Goal: Navigation & Orientation: Go to known website

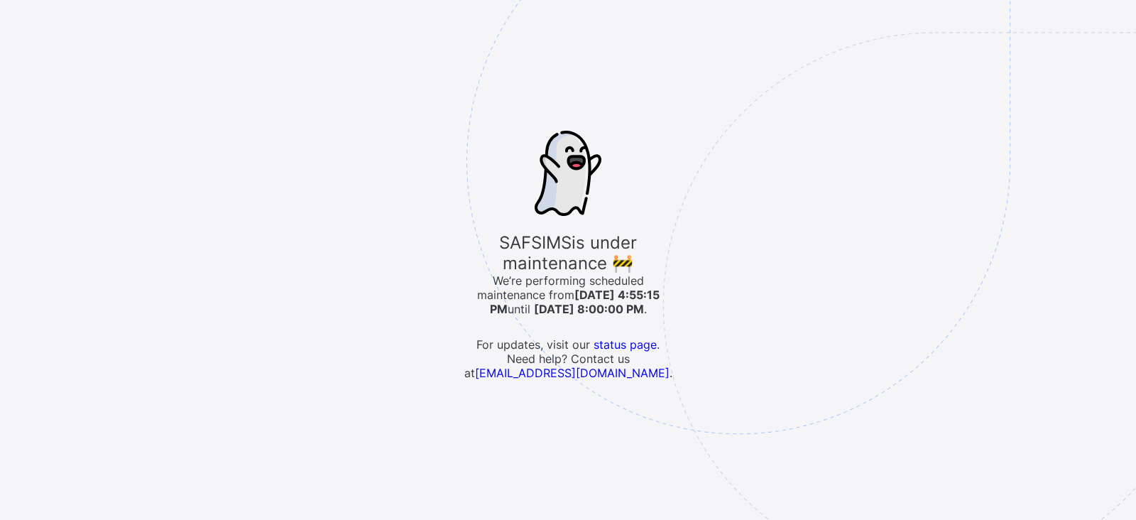
click at [539, 55] on img at bounding box center [837, 233] width 741 height 687
click at [85, 49] on div "SAFSIMS is under maintenance 🚧 We’re performing scheduled maintenance from 9/11…" at bounding box center [568, 260] width 1136 height 520
drag, startPoint x: 81, startPoint y: 1, endPoint x: 420, endPoint y: 64, distance: 345.3
click at [420, 64] on div "SAFSIMS is under maintenance 🚧 We’re performing scheduled maintenance from 9/11…" at bounding box center [568, 260] width 1136 height 520
click at [180, 148] on div "SAFSIMS is under maintenance 🚧 We’re performing scheduled maintenance from 9/11…" at bounding box center [568, 260] width 1136 height 520
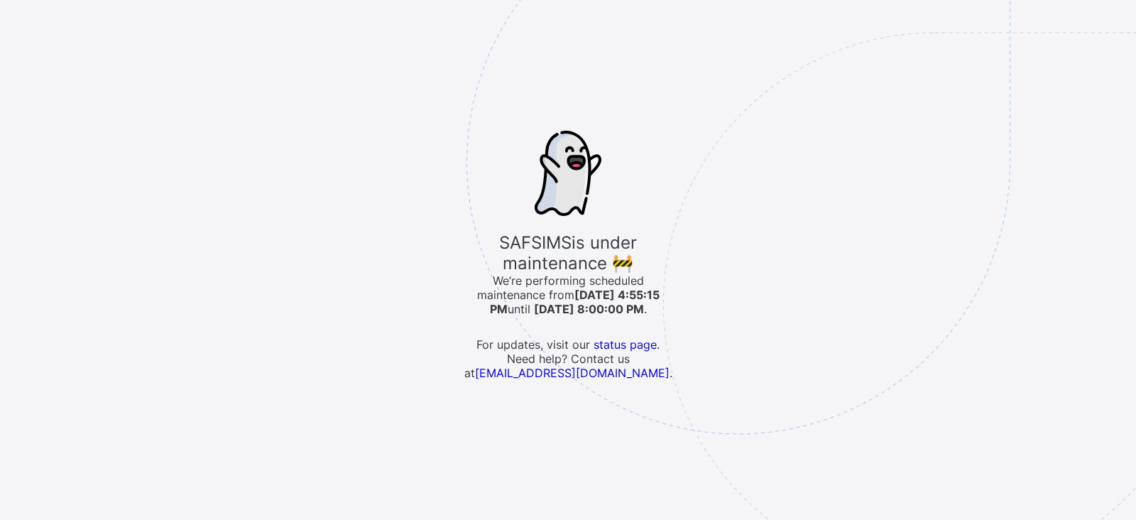
click at [143, 110] on div "SAFSIMS is under maintenance 🚧 We’re performing scheduled maintenance from 9/11…" at bounding box center [568, 260] width 1136 height 520
